Goal: Find specific page/section: Find specific page/section

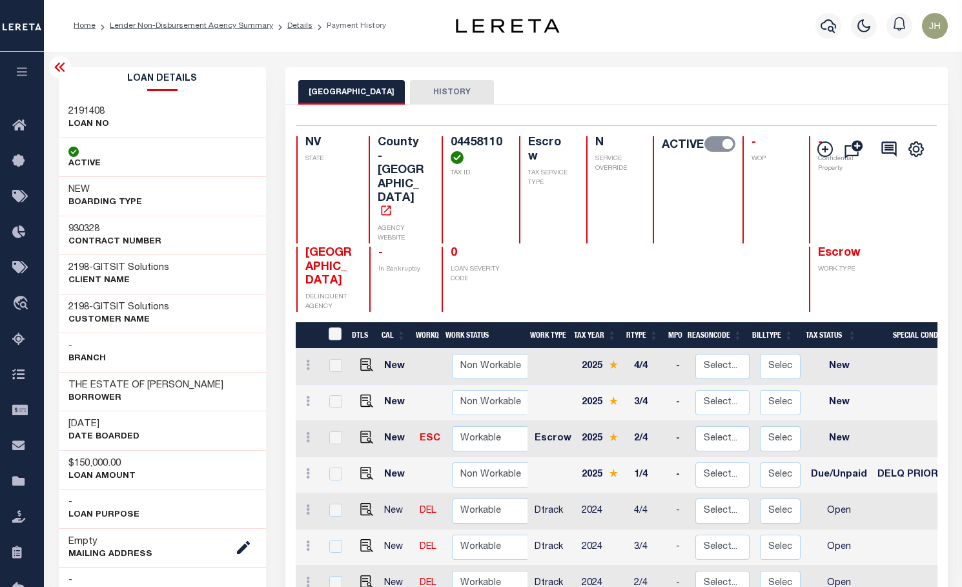
click at [65, 65] on icon at bounding box center [60, 67] width 16 height 16
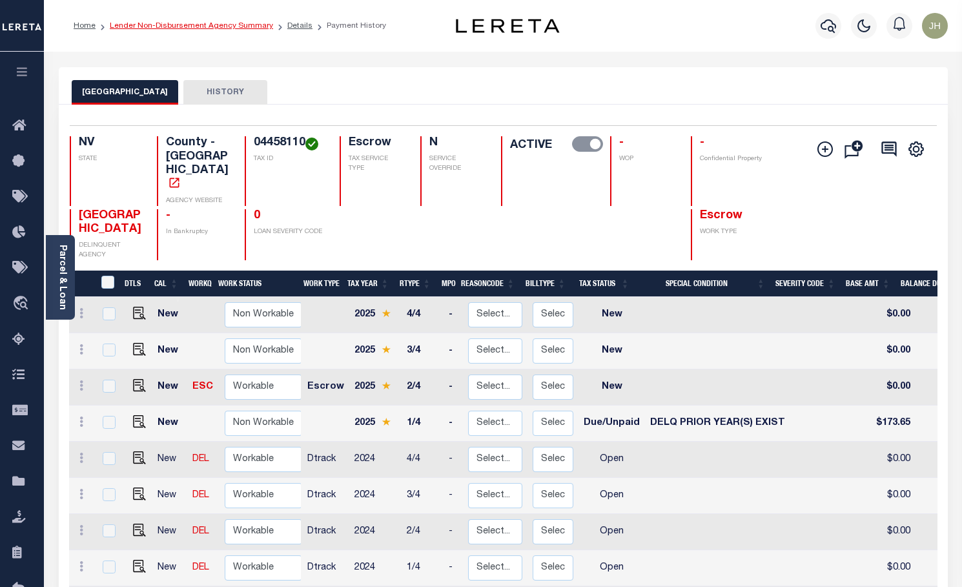
click at [143, 26] on link "Lender Non-Disbursement Agency Summary" at bounding box center [191, 26] width 163 height 8
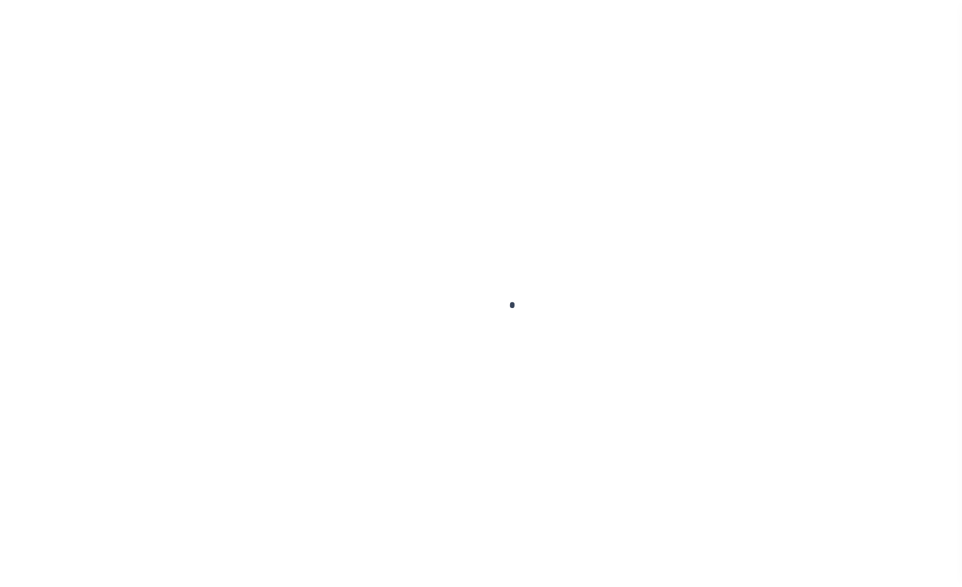
scroll to position [42, 0]
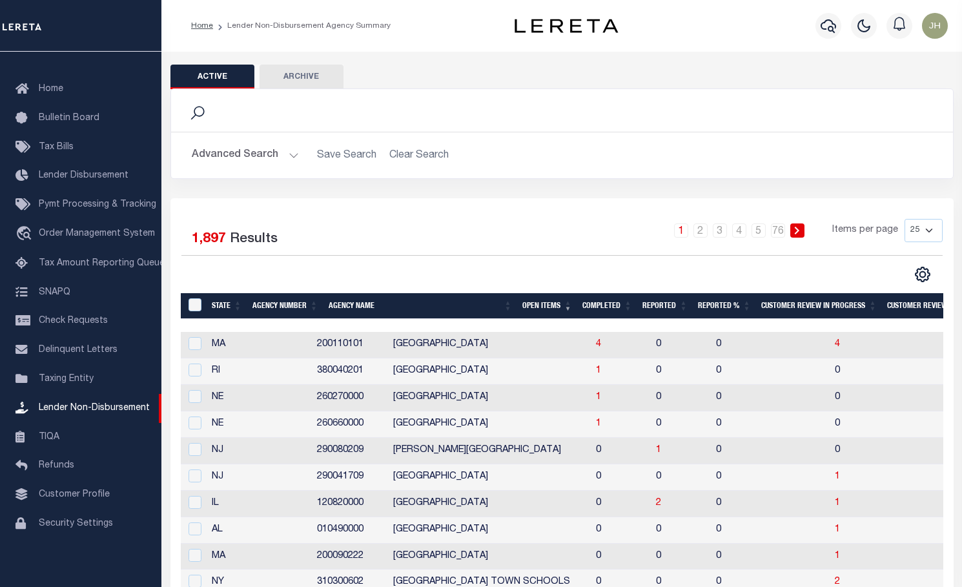
click at [267, 23] on li "Lender Non-Disbursement Agency Summary" at bounding box center [302, 26] width 178 height 12
click at [293, 28] on li "Lender Non-Disbursement Agency Summary" at bounding box center [302, 26] width 178 height 12
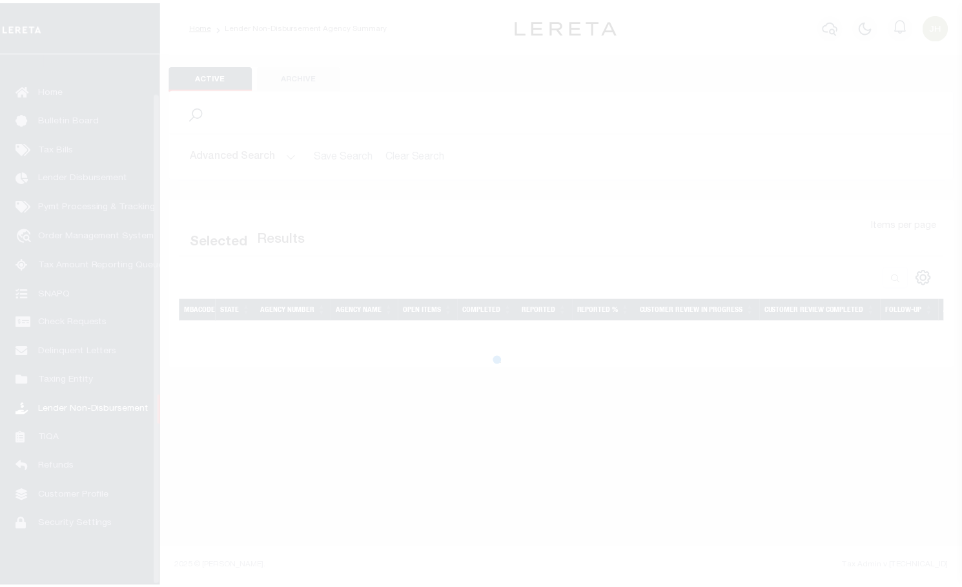
scroll to position [42, 0]
